Goal: Information Seeking & Learning: Learn about a topic

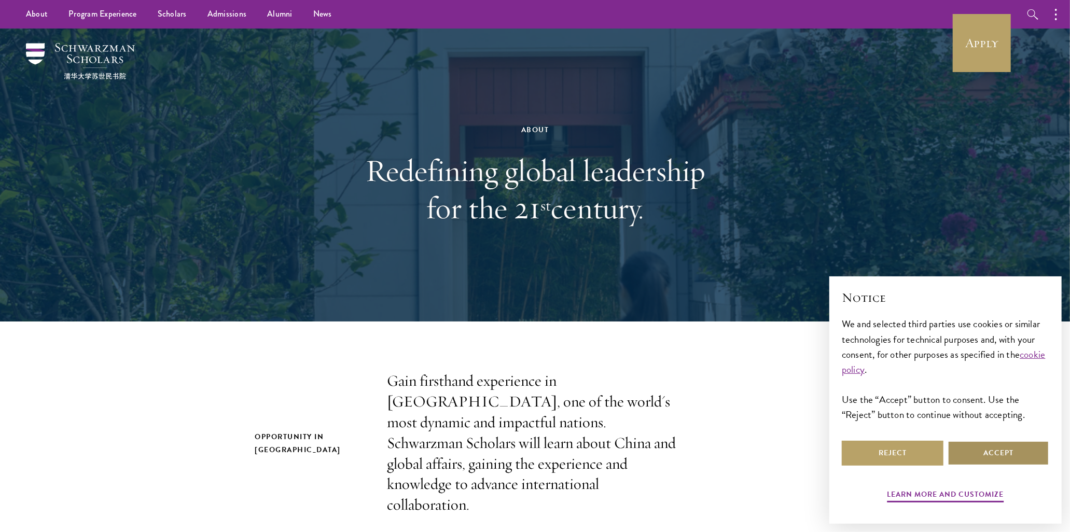
click at [1005, 458] on button "Accept" at bounding box center [999, 453] width 102 height 25
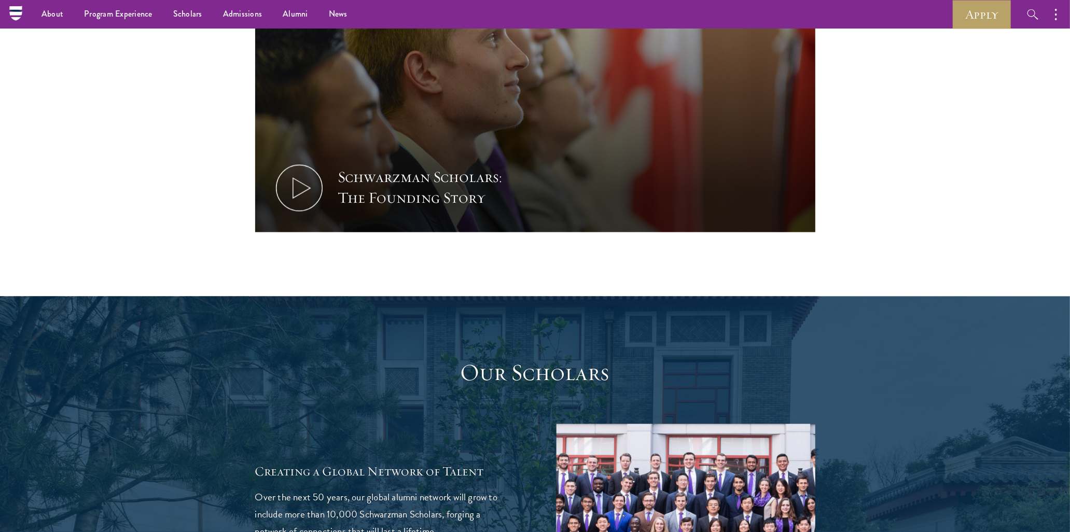
scroll to position [1325, 0]
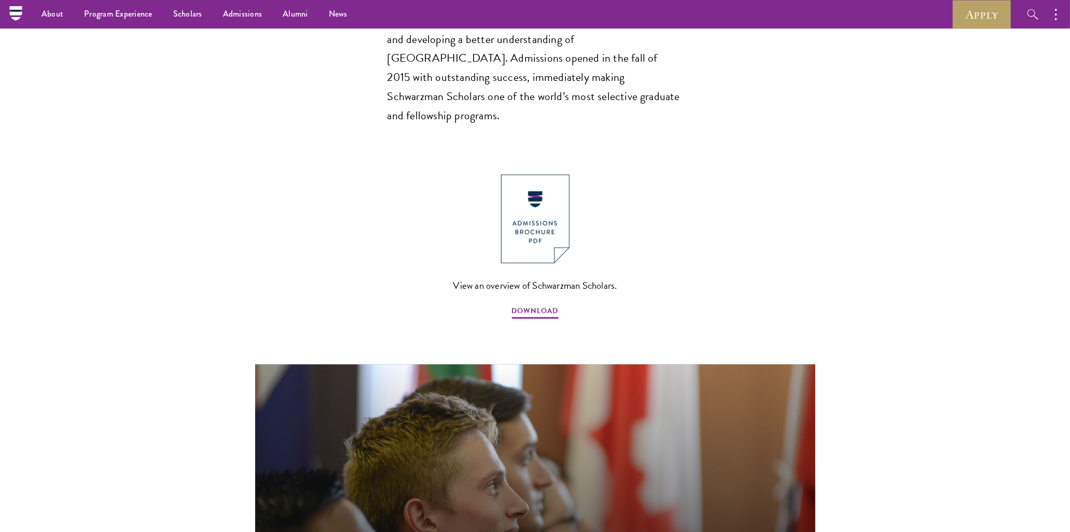
scroll to position [749, 0]
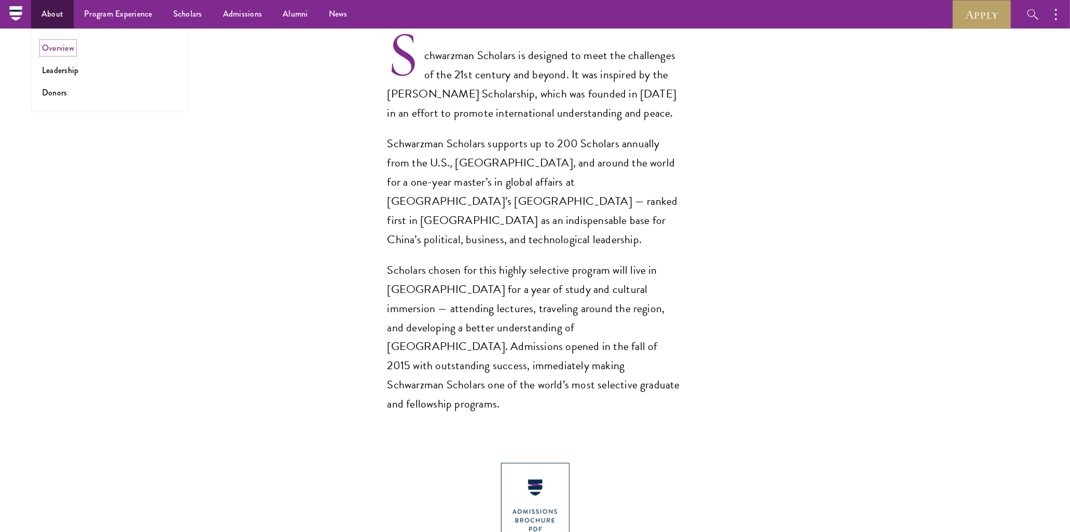
click at [64, 48] on link "Overview" at bounding box center [58, 48] width 32 height 12
